Goal: Task Accomplishment & Management: Complete application form

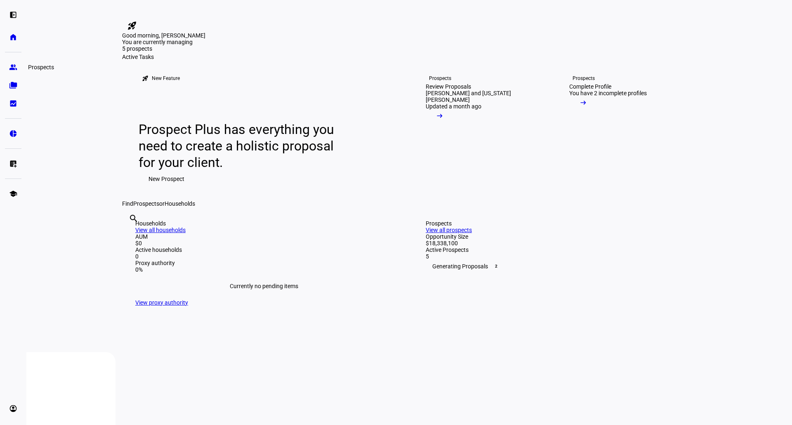
click at [10, 68] on eth-mat-symbol "group" at bounding box center [13, 67] width 8 height 8
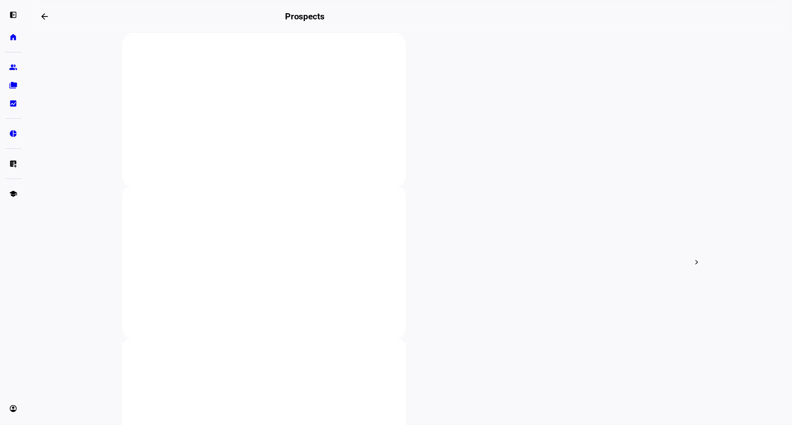
scroll to position [200, 0]
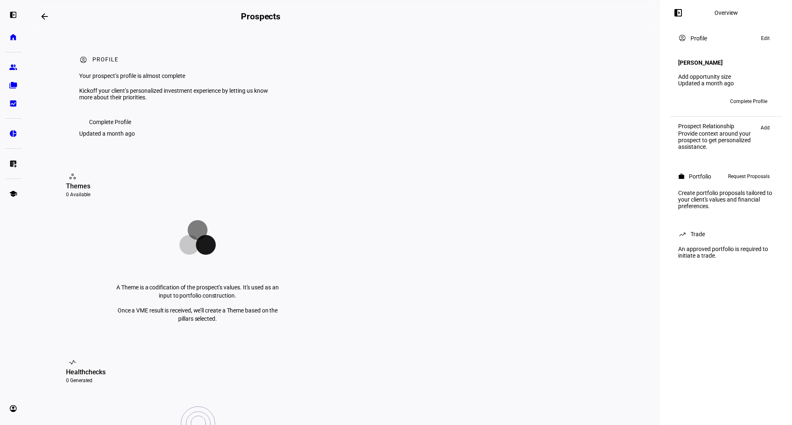
click at [754, 177] on span "Request Proposals" at bounding box center [749, 177] width 42 height 10
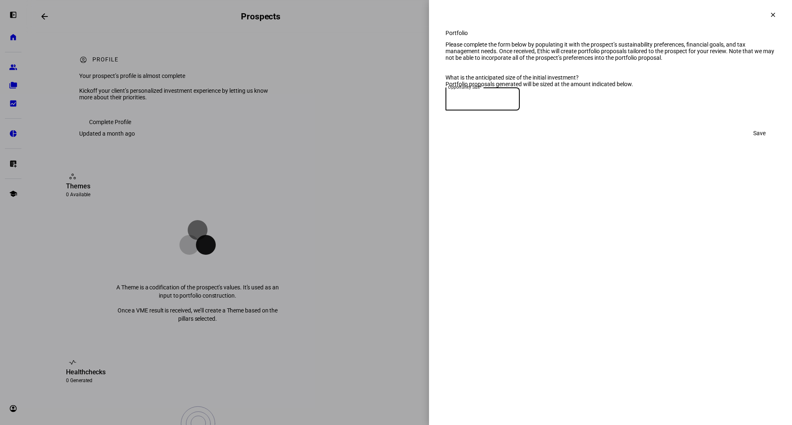
drag, startPoint x: 498, startPoint y: 129, endPoint x: 494, endPoint y: 129, distance: 4.1
click at [497, 101] on input at bounding box center [483, 97] width 74 height 7
click at [471, 103] on mat-label "Opportunity Size*" at bounding box center [470, 99] width 45 height 7
click at [474, 103] on mat-label "Opportunity Size*" at bounding box center [470, 99] width 45 height 7
type input "15,900,000"
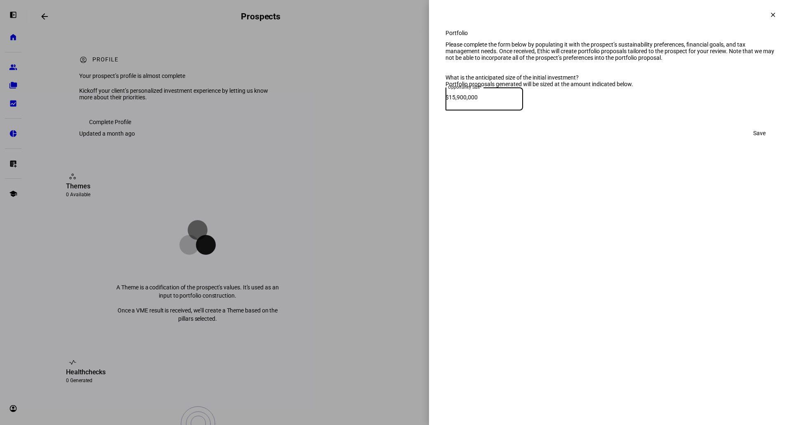
click at [737, 142] on div "Save" at bounding box center [611, 133] width 330 height 17
click at [749, 142] on span at bounding box center [759, 133] width 32 height 17
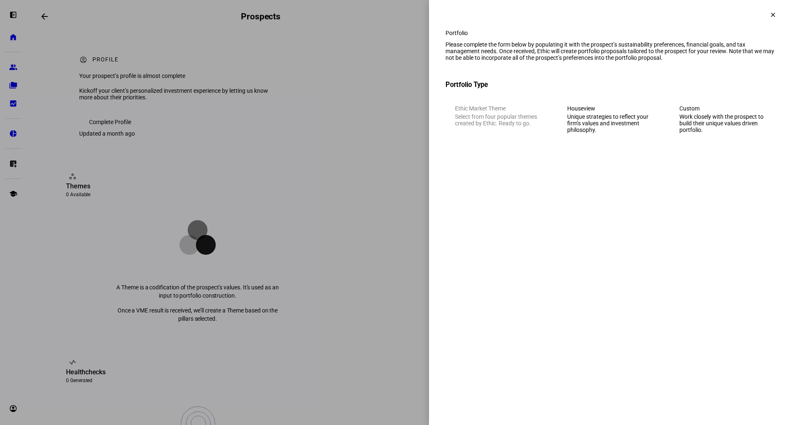
click at [733, 133] on div "Work closely with the prospect to build their unique values driven portfolio." at bounding box center [723, 123] width 87 height 20
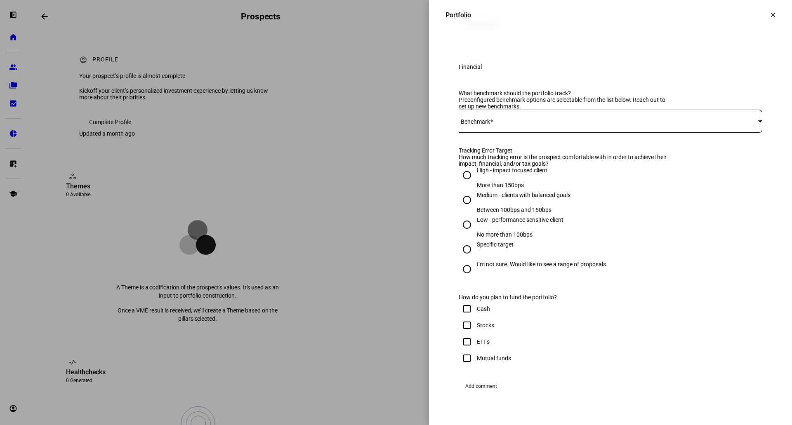
scroll to position [275, 0]
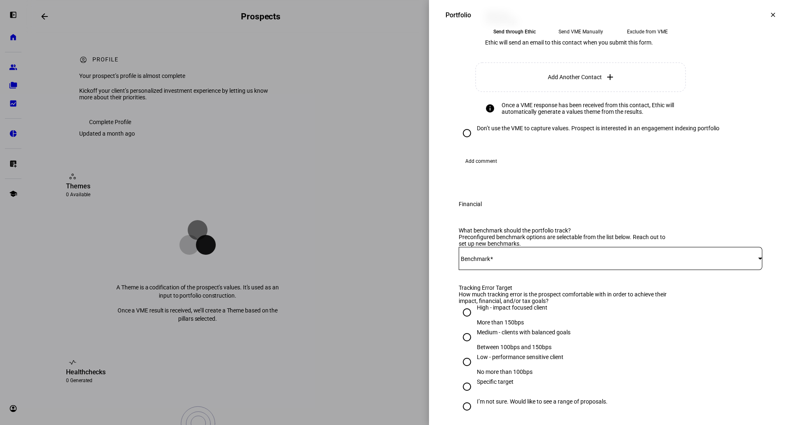
click at [769, 14] on mat-icon "clear" at bounding box center [772, 14] width 7 height 7
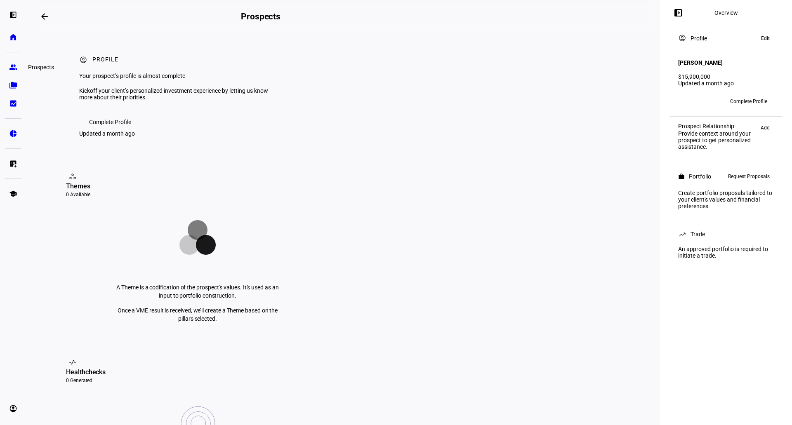
click at [10, 69] on eth-mat-symbol "group" at bounding box center [13, 67] width 8 height 8
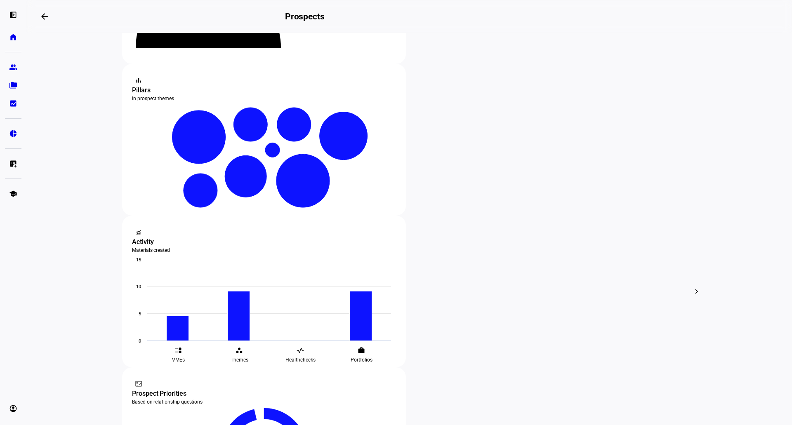
scroll to position [137, 0]
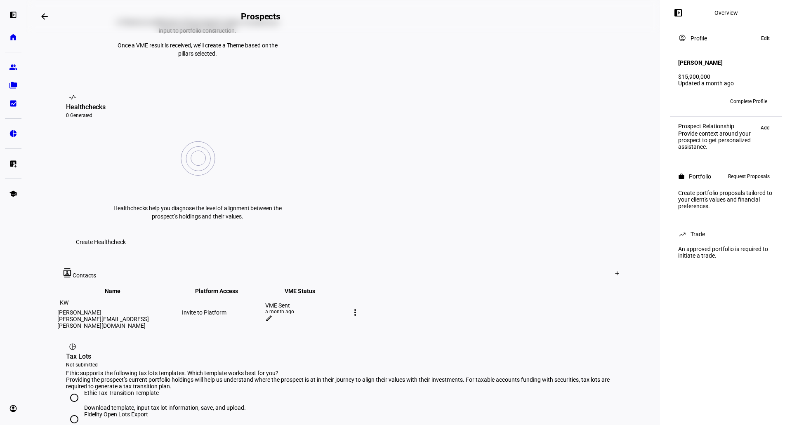
scroll to position [275, 0]
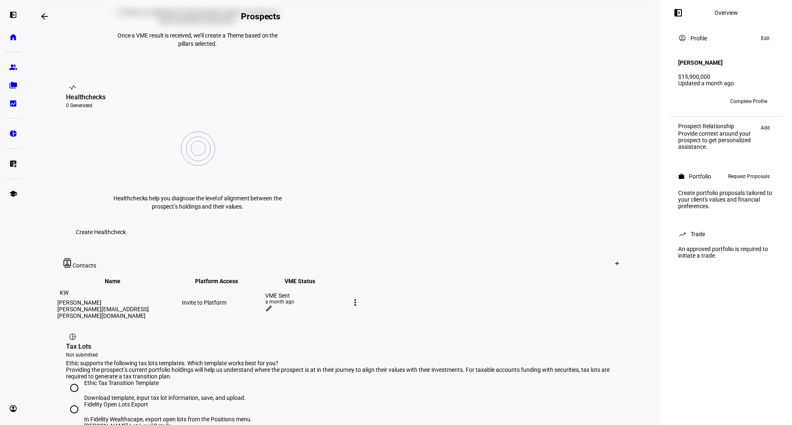
click at [379, 296] on div "more_vert" at bounding box center [364, 302] width 30 height 13
click at [360, 298] on mat-icon "more_vert" at bounding box center [355, 303] width 10 height 10
drag, startPoint x: 520, startPoint y: 227, endPoint x: 517, endPoint y: 224, distance: 5.0
click at [520, 227] on div at bounding box center [396, 212] width 792 height 425
click at [273, 305] on mat-icon "edit" at bounding box center [268, 308] width 7 height 7
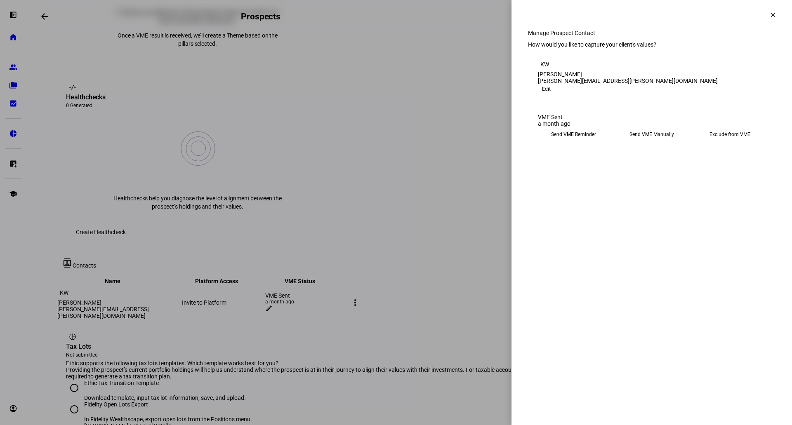
click at [641, 142] on eth-mega-radio-button "Send VME Manually" at bounding box center [651, 134] width 71 height 15
click at [566, 162] on span "Copy Link" at bounding box center [556, 155] width 22 height 13
click at [580, 142] on eth-mega-radio-button "Send VME Reminder" at bounding box center [574, 134] width 72 height 15
click at [588, 168] on span "Submit Preferences" at bounding box center [563, 160] width 50 height 17
